Goal: Task Accomplishment & Management: Complete application form

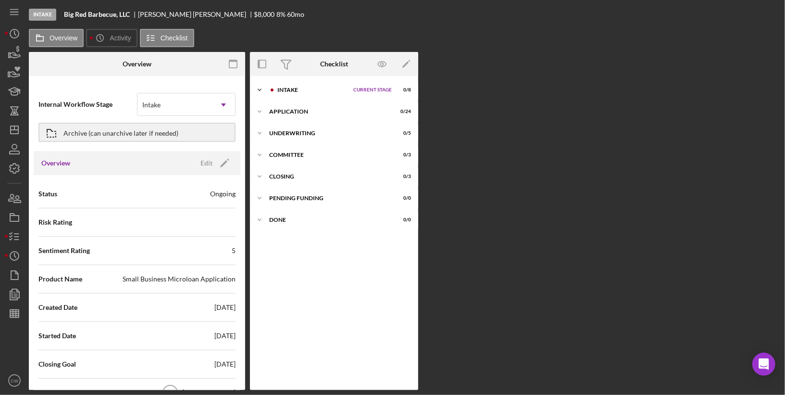
click at [325, 87] on div "Intake" at bounding box center [312, 90] width 71 height 6
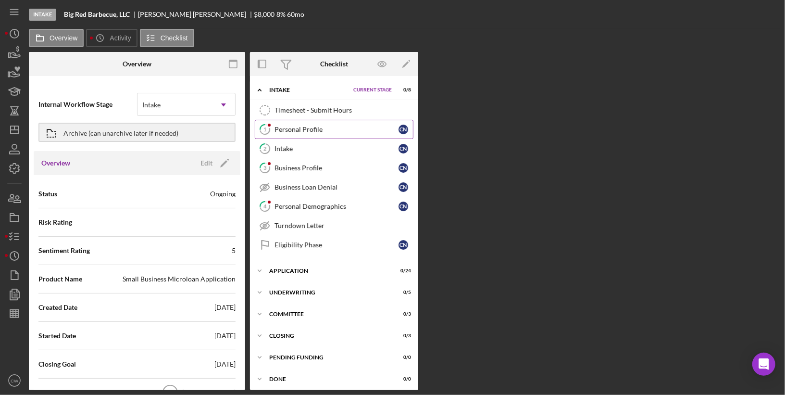
click at [305, 127] on div "Personal Profile" at bounding box center [336, 129] width 124 height 8
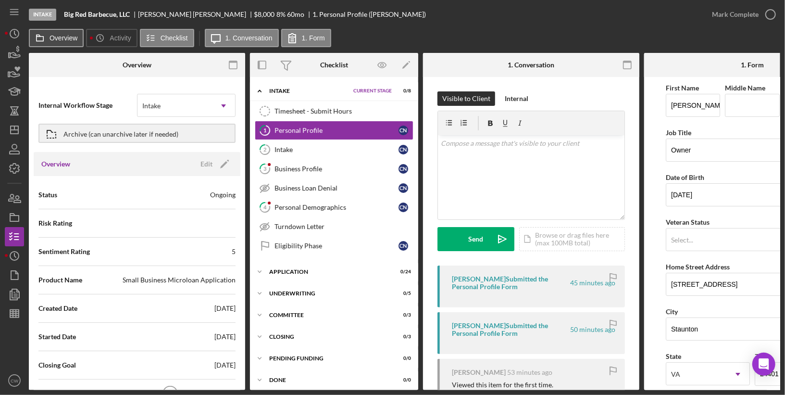
click at [54, 39] on label "Overview" at bounding box center [63, 38] width 28 height 8
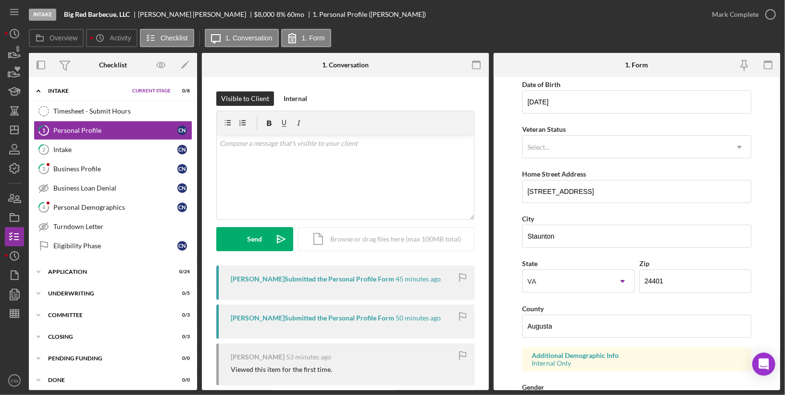
scroll to position [325, 0]
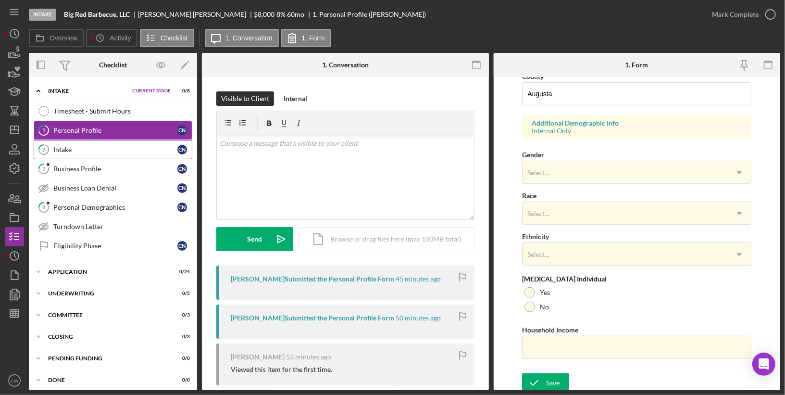
click at [71, 151] on div "Intake" at bounding box center [115, 150] width 124 height 8
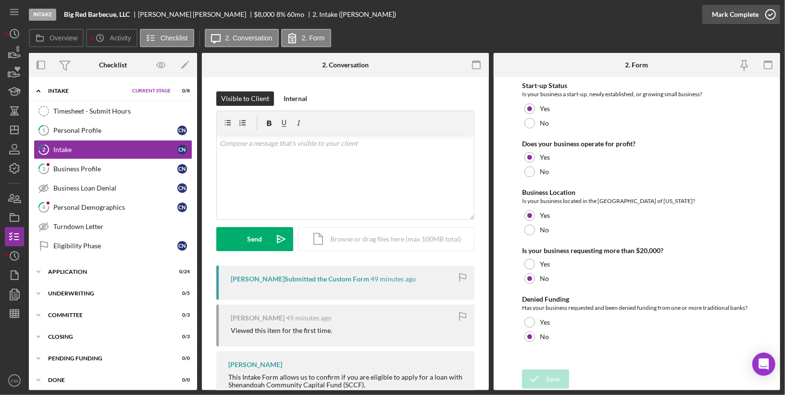
click at [767, 16] on icon "button" at bounding box center [770, 14] width 24 height 24
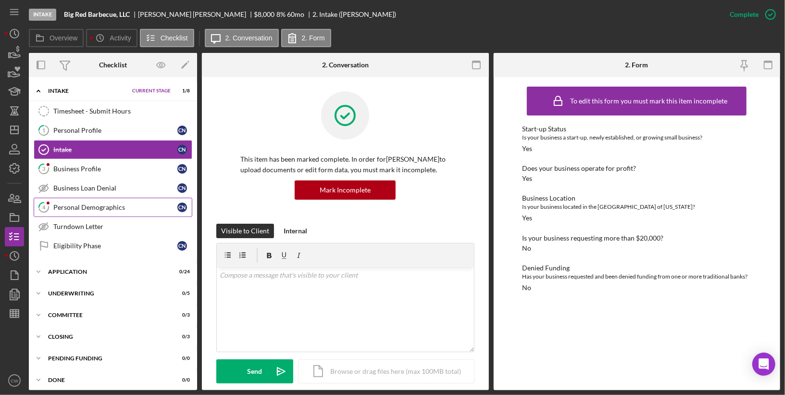
click at [130, 205] on div "Personal Demographics" at bounding box center [115, 207] width 124 height 8
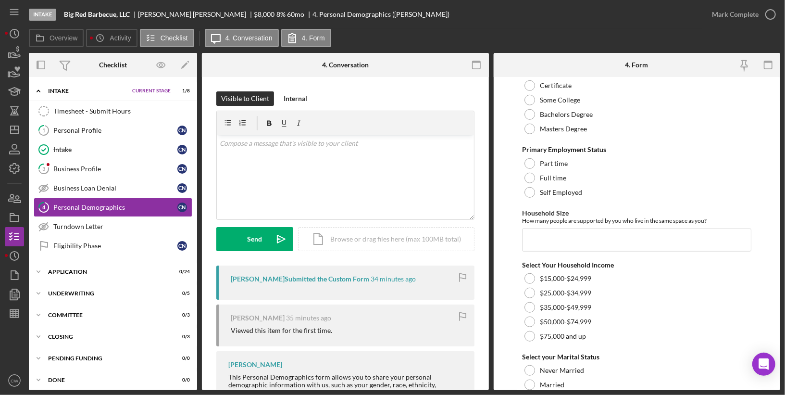
scroll to position [634, 0]
